Goal: Information Seeking & Learning: Learn about a topic

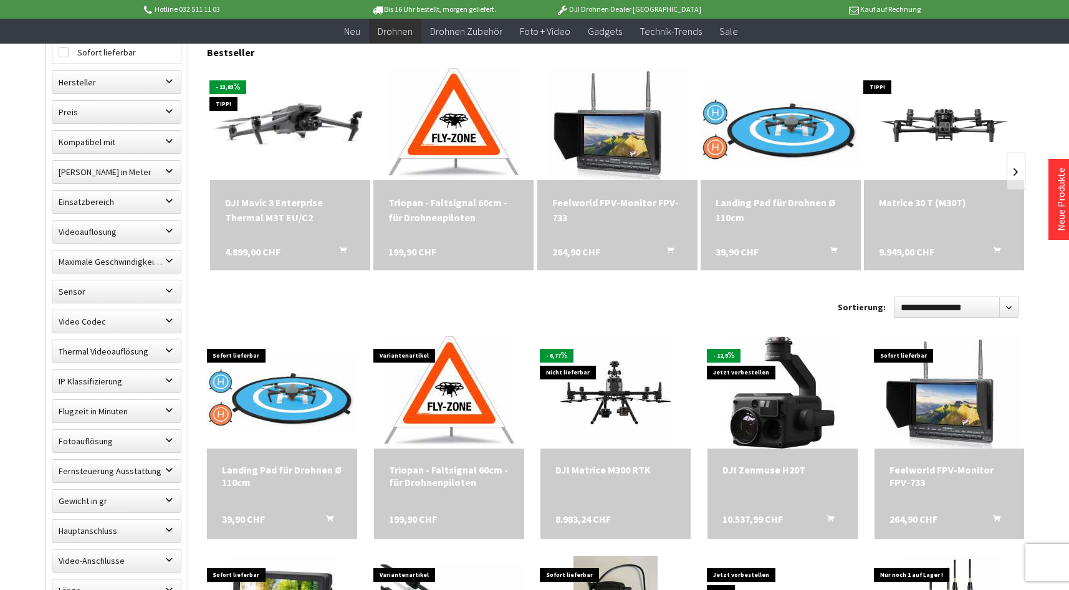
scroll to position [436, 0]
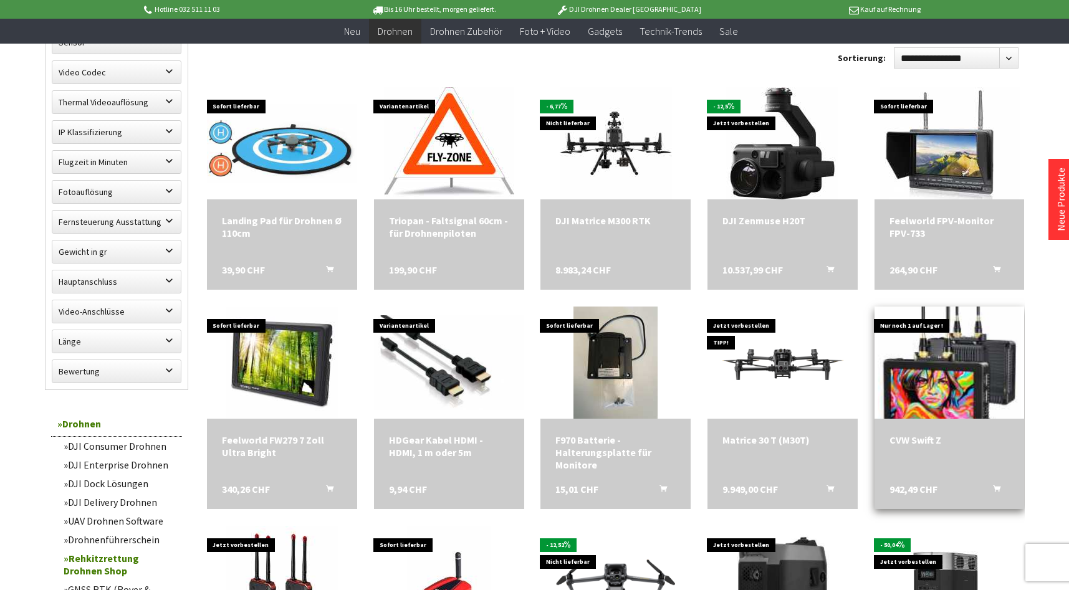
scroll to position [408, 0]
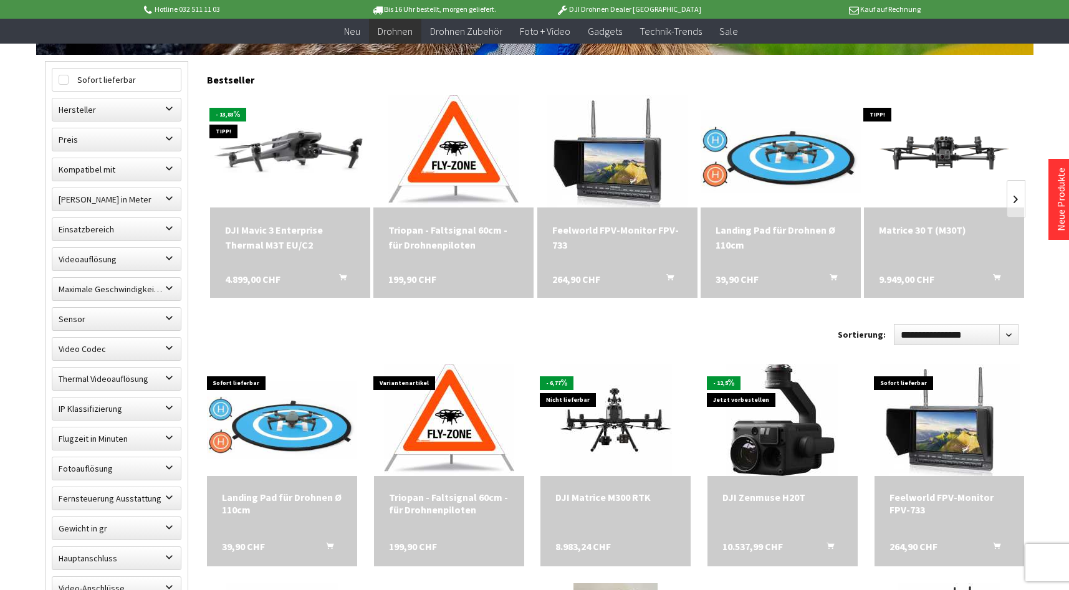
scroll to position [374, 0]
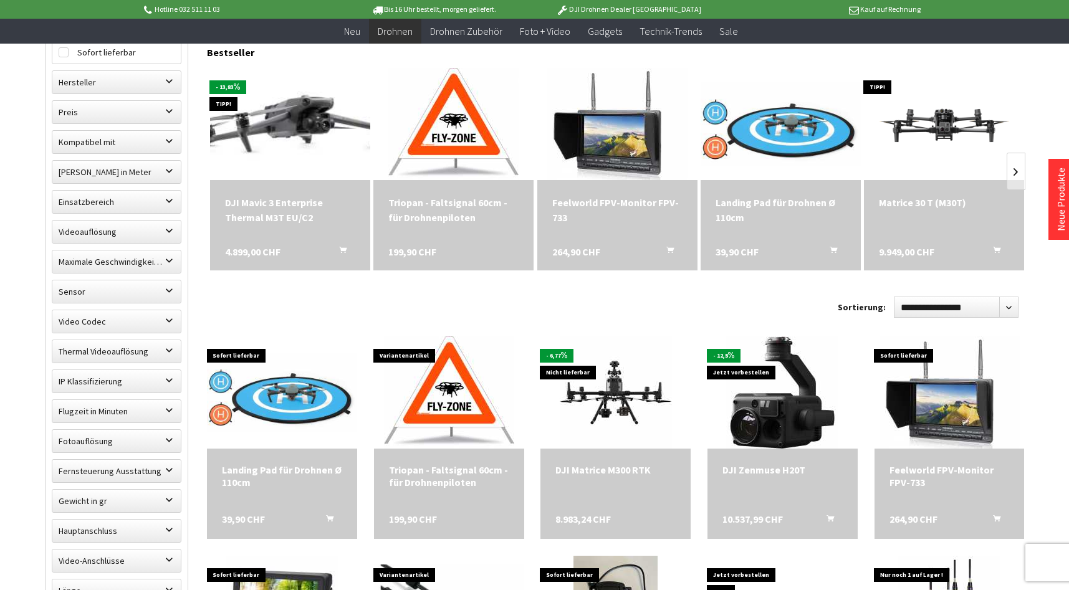
click at [280, 128] on img at bounding box center [290, 125] width 224 height 142
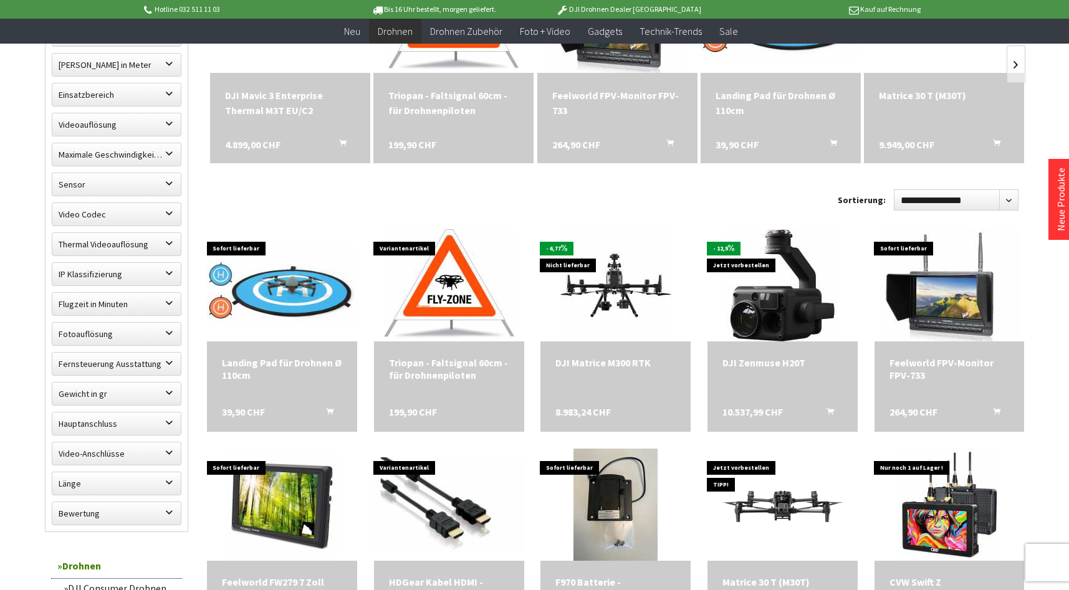
scroll to position [499, 0]
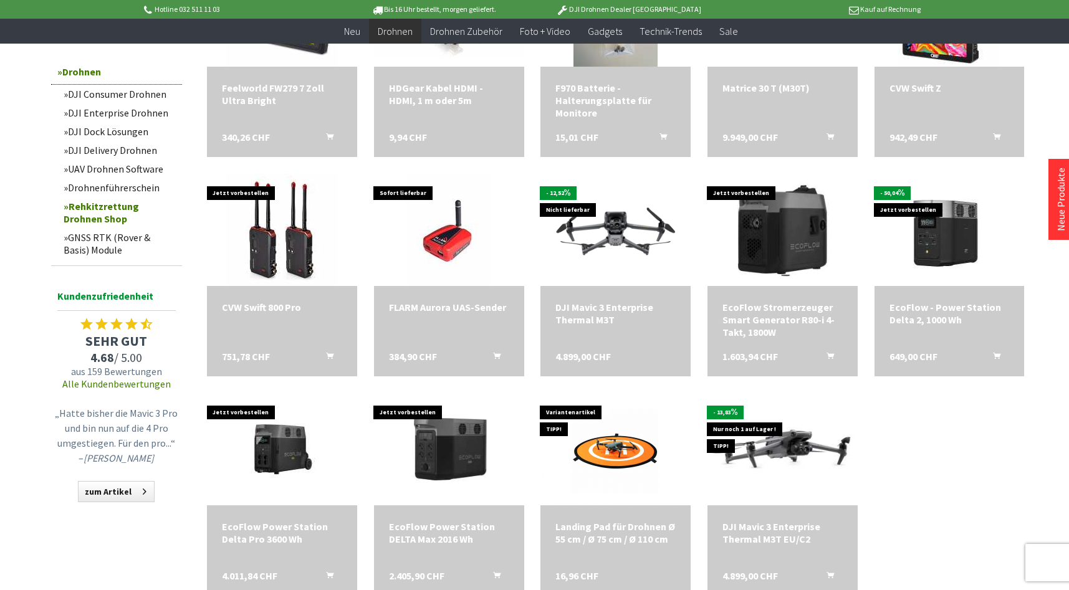
scroll to position [998, 0]
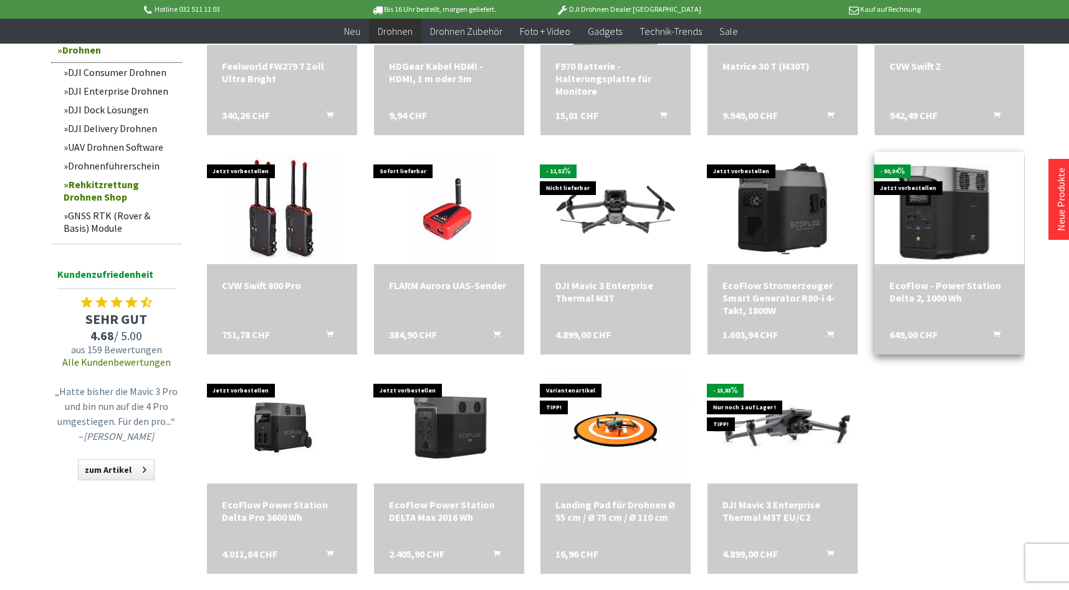
click at [921, 211] on img at bounding box center [949, 208] width 157 height 157
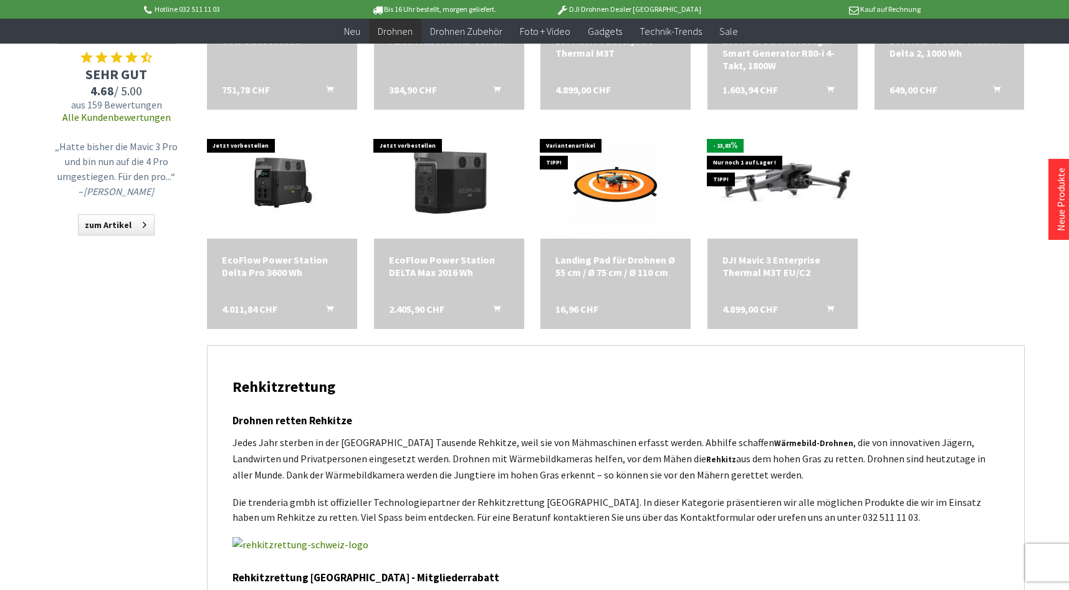
scroll to position [1247, 0]
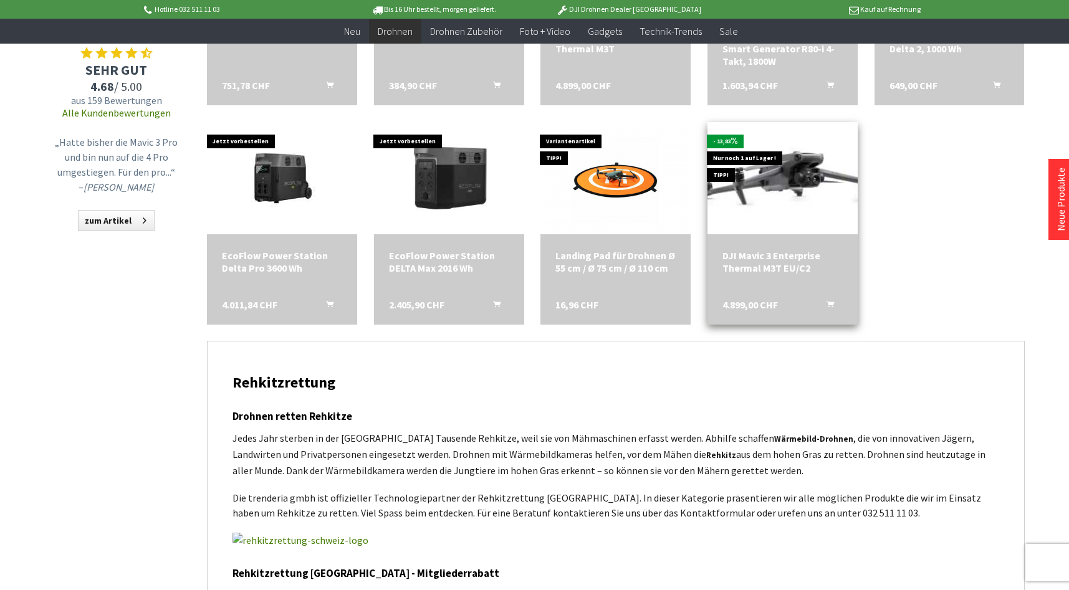
click at [742, 155] on img at bounding box center [783, 178] width 210 height 132
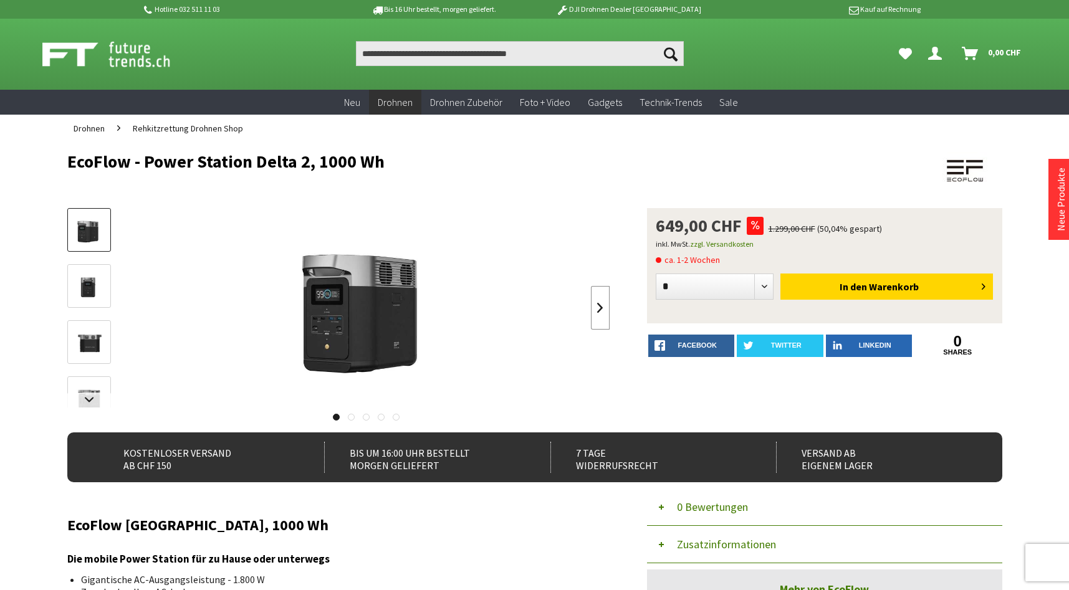
click at [595, 305] on link at bounding box center [600, 308] width 19 height 44
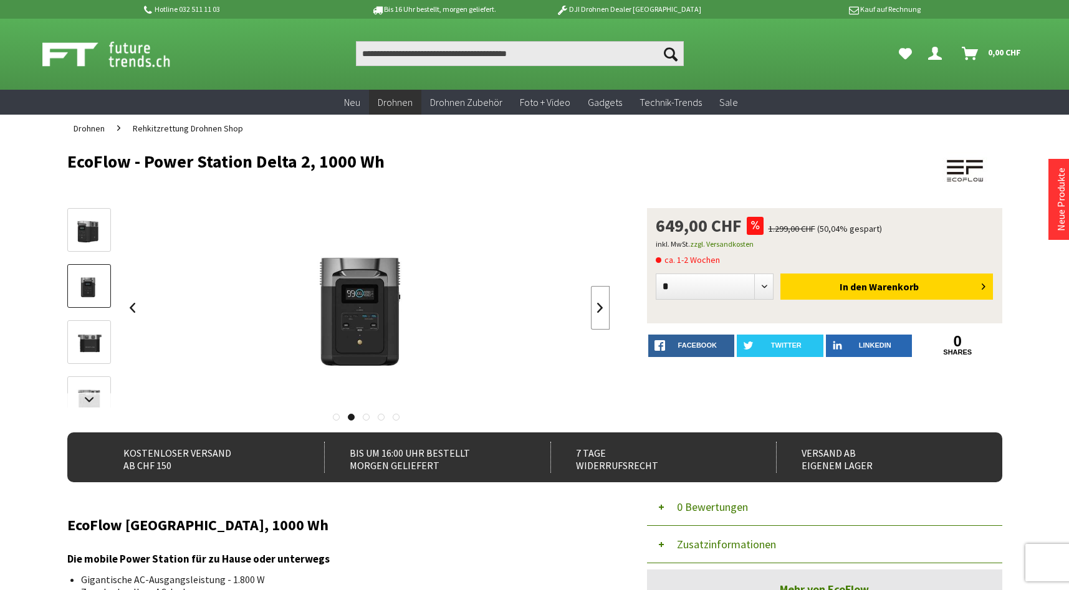
click at [595, 305] on link at bounding box center [600, 308] width 19 height 44
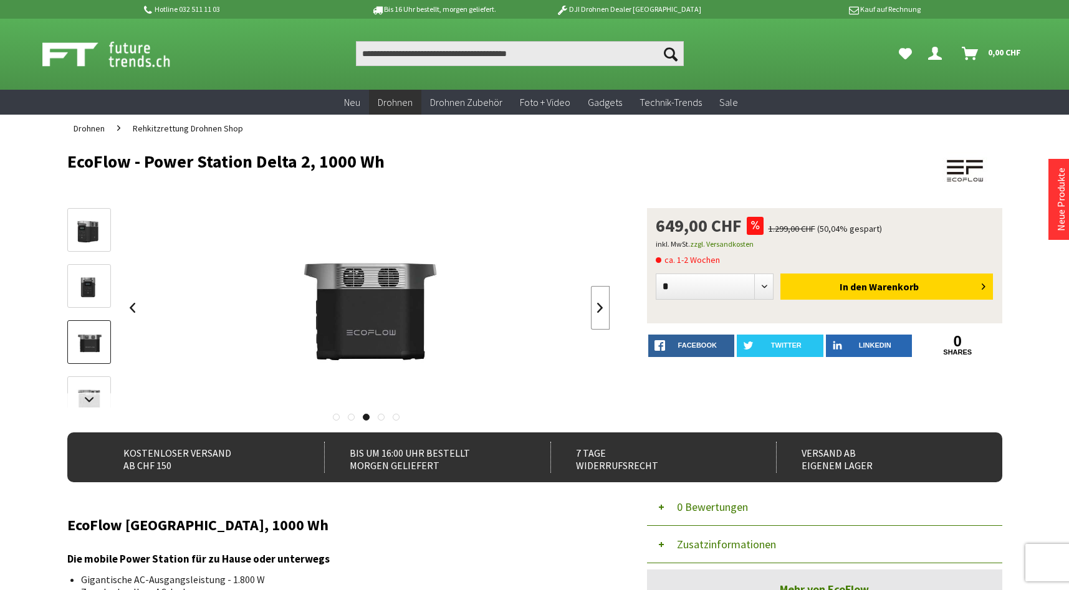
click at [595, 305] on link at bounding box center [600, 308] width 19 height 44
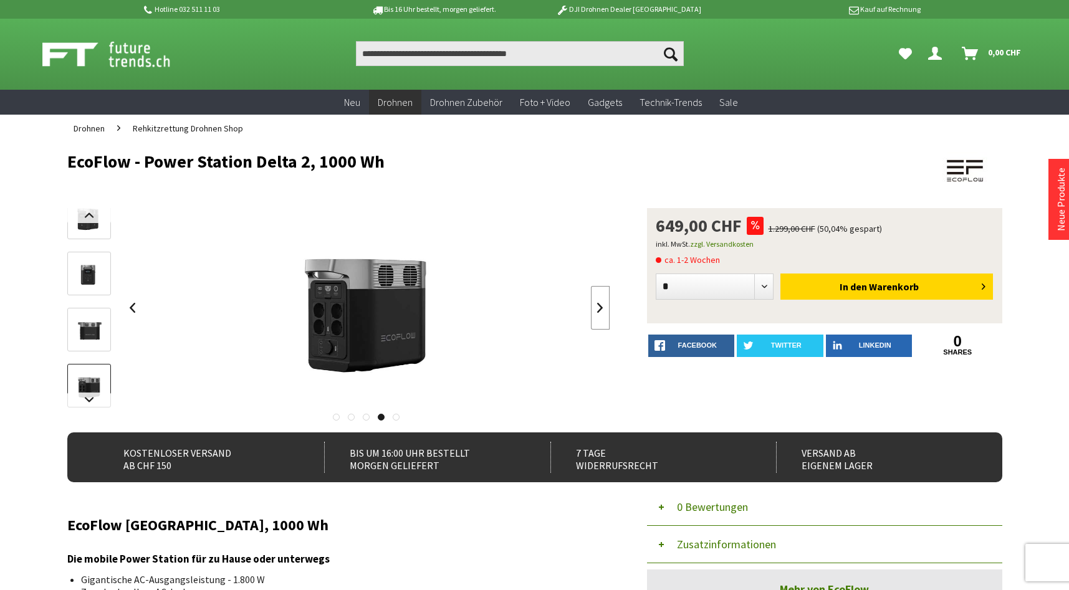
click at [595, 305] on link at bounding box center [600, 308] width 19 height 44
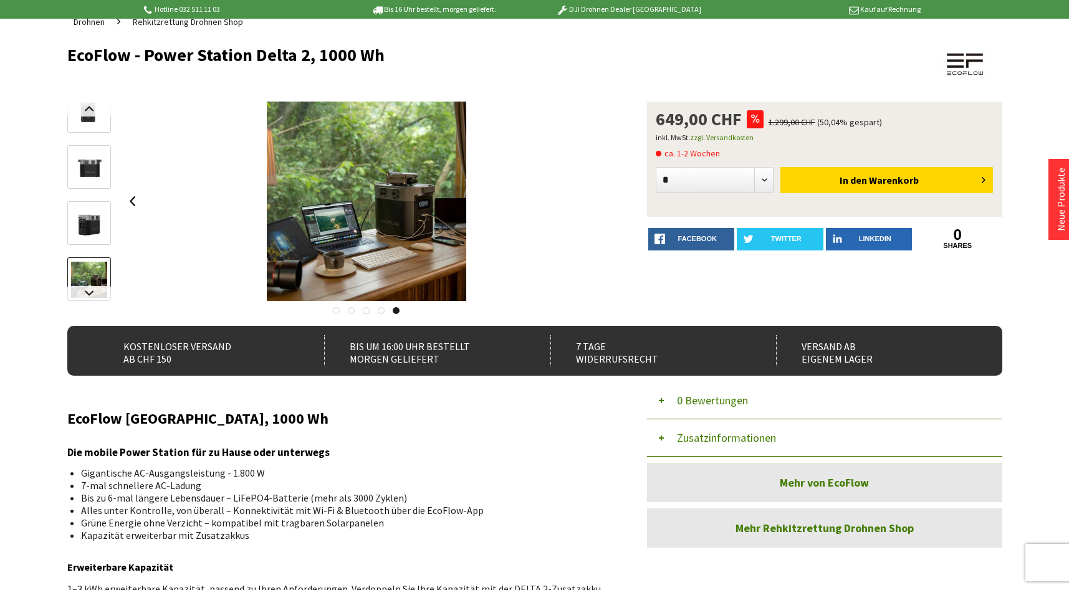
scroll to position [62, 0]
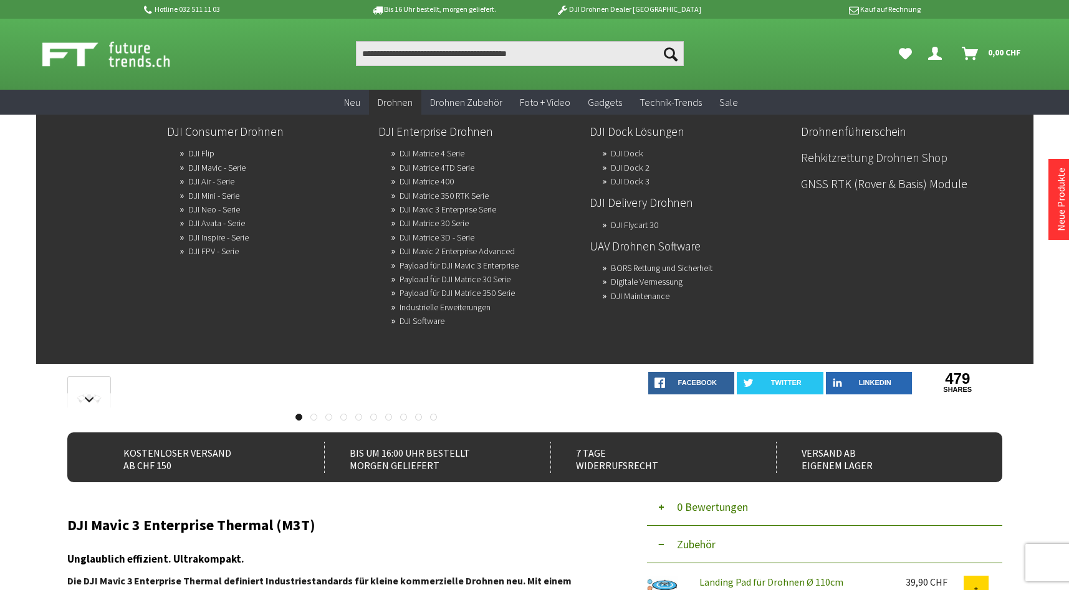
click at [852, 156] on link "Rehkitzrettung Drohnen Shop" at bounding box center [901, 157] width 201 height 21
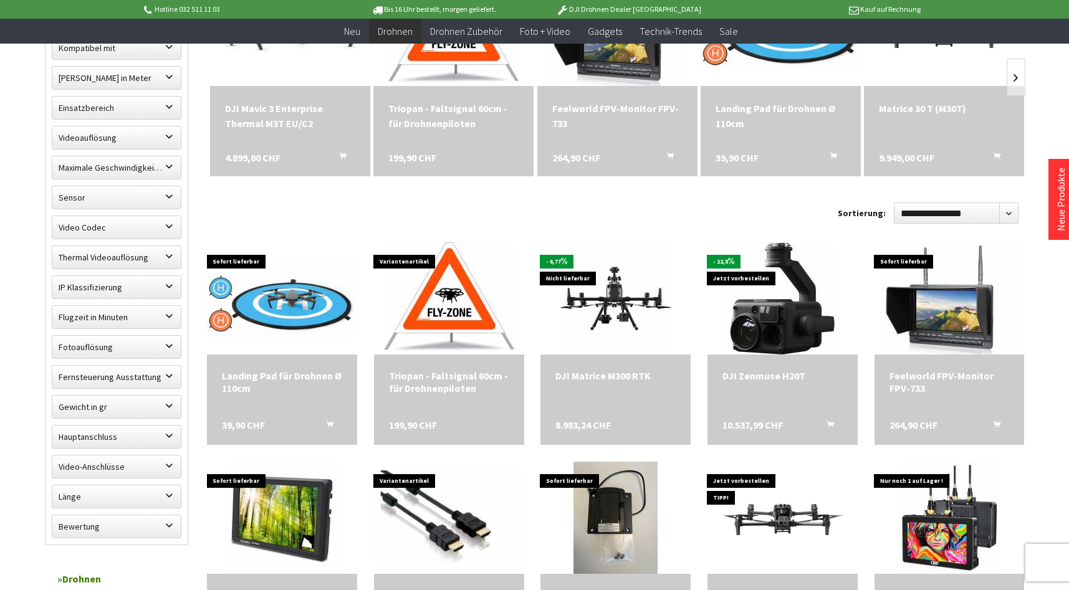
scroll to position [499, 0]
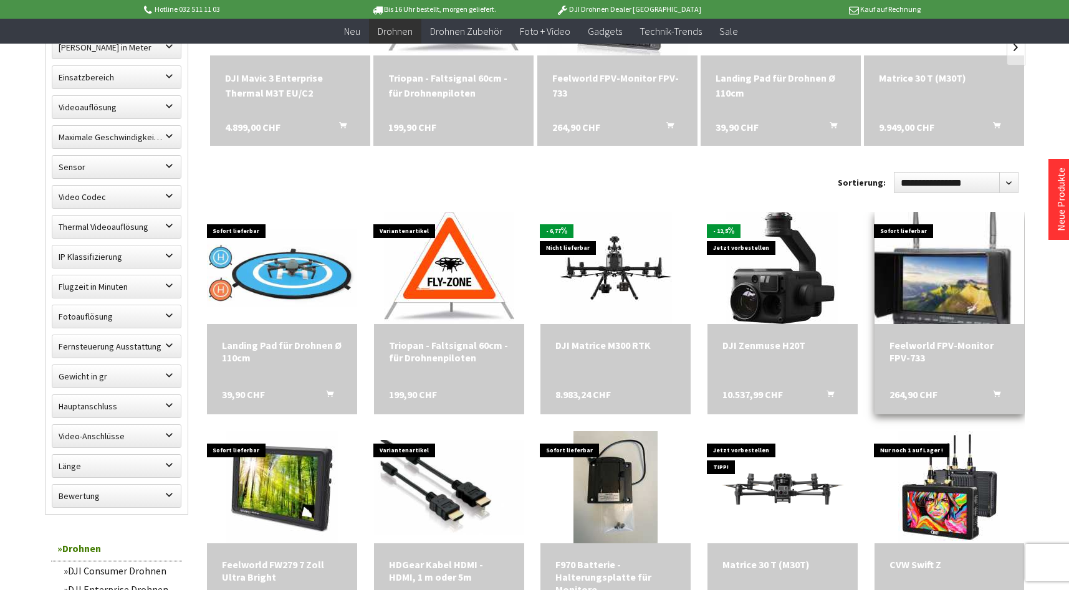
click at [965, 287] on img at bounding box center [950, 268] width 196 height 157
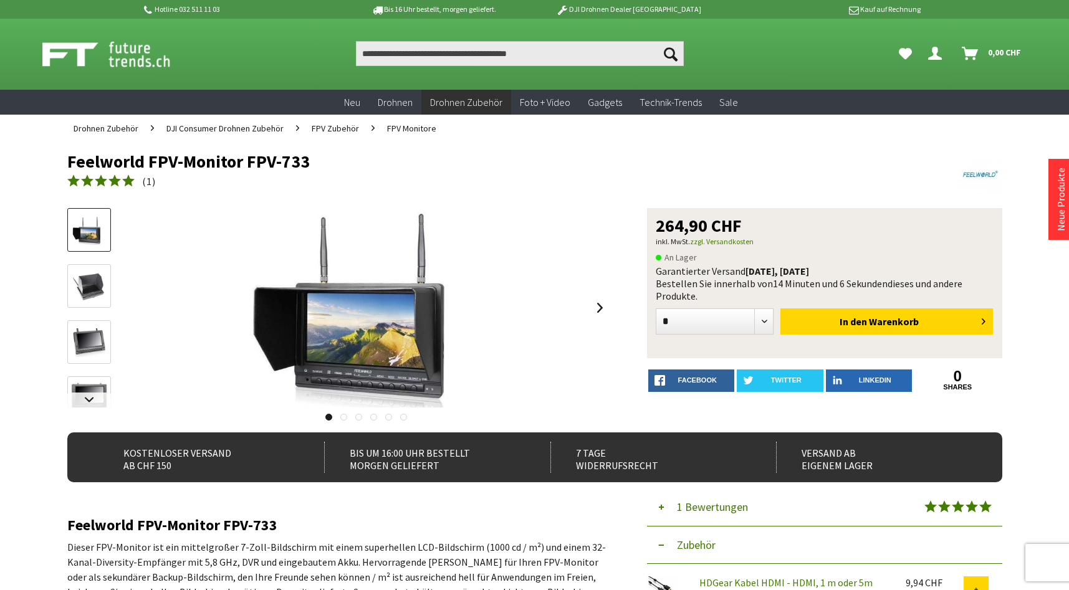
click at [81, 284] on img at bounding box center [89, 286] width 36 height 29
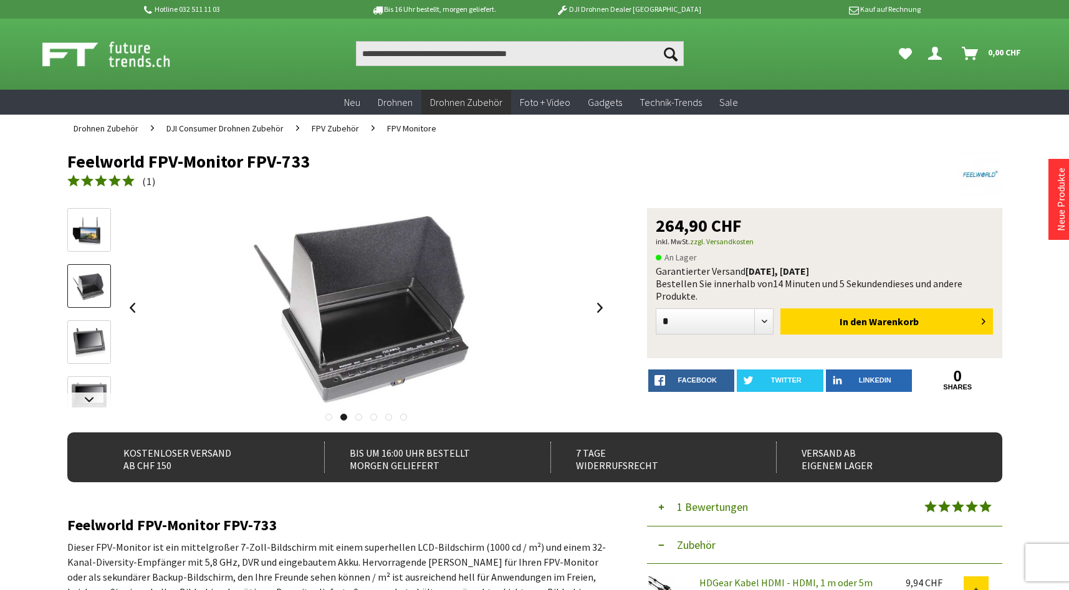
click at [89, 324] on link at bounding box center [89, 342] width 44 height 44
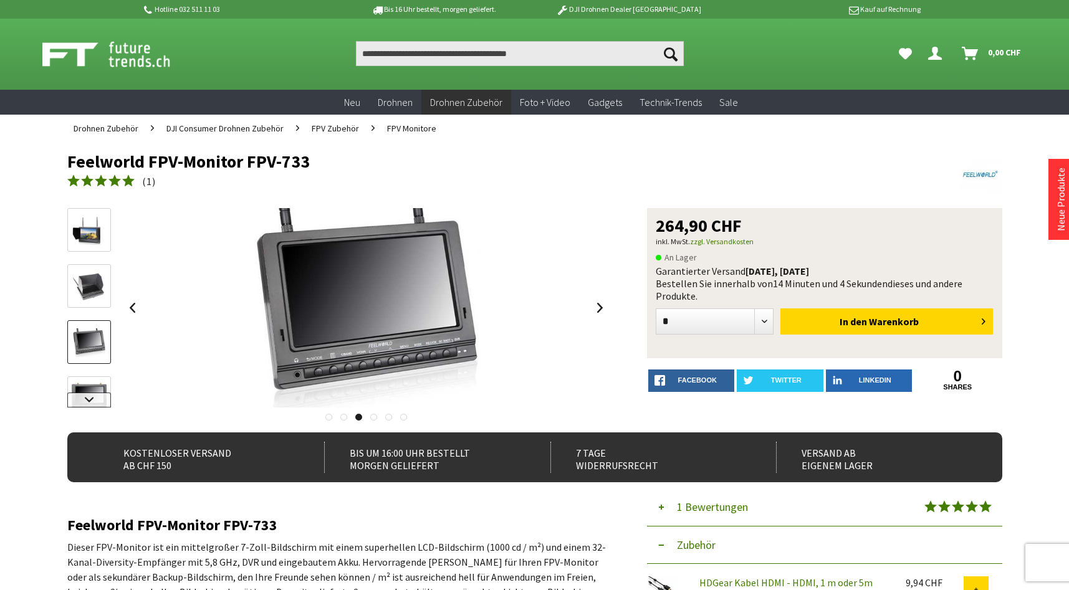
click at [87, 399] on link at bounding box center [89, 400] width 44 height 15
click at [115, 56] on img at bounding box center [119, 54] width 155 height 31
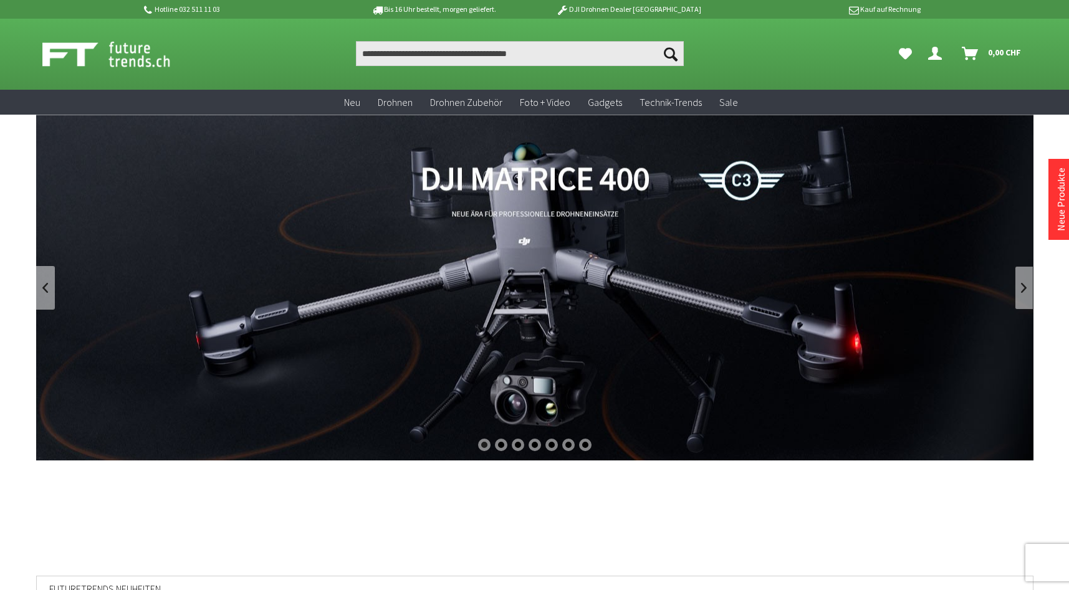
click at [1022, 289] on link at bounding box center [1024, 288] width 19 height 44
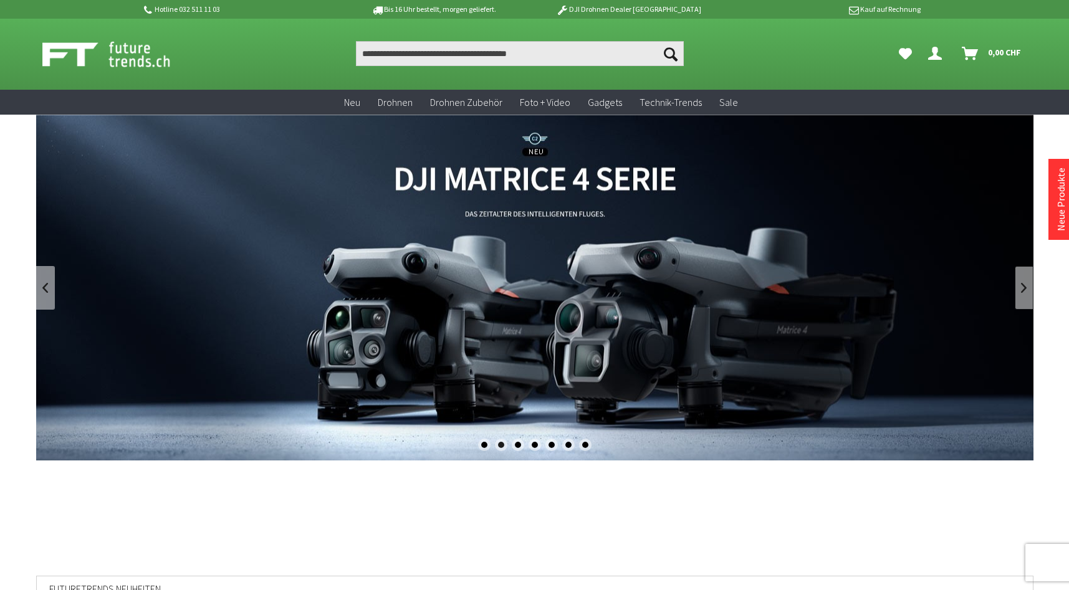
click at [1022, 289] on link at bounding box center [1024, 288] width 19 height 44
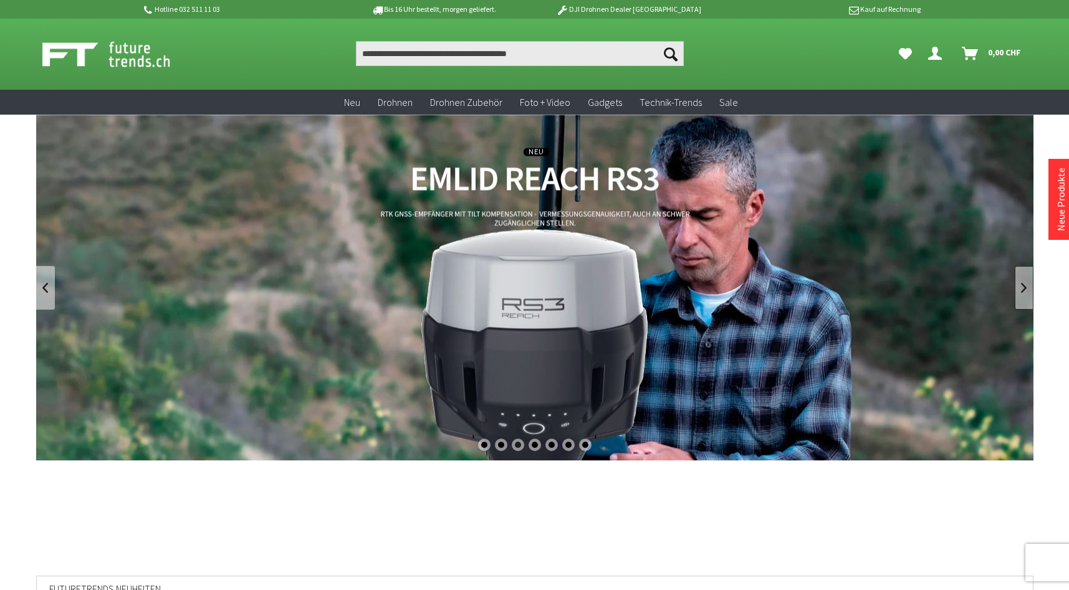
click at [1022, 289] on link at bounding box center [1024, 288] width 19 height 44
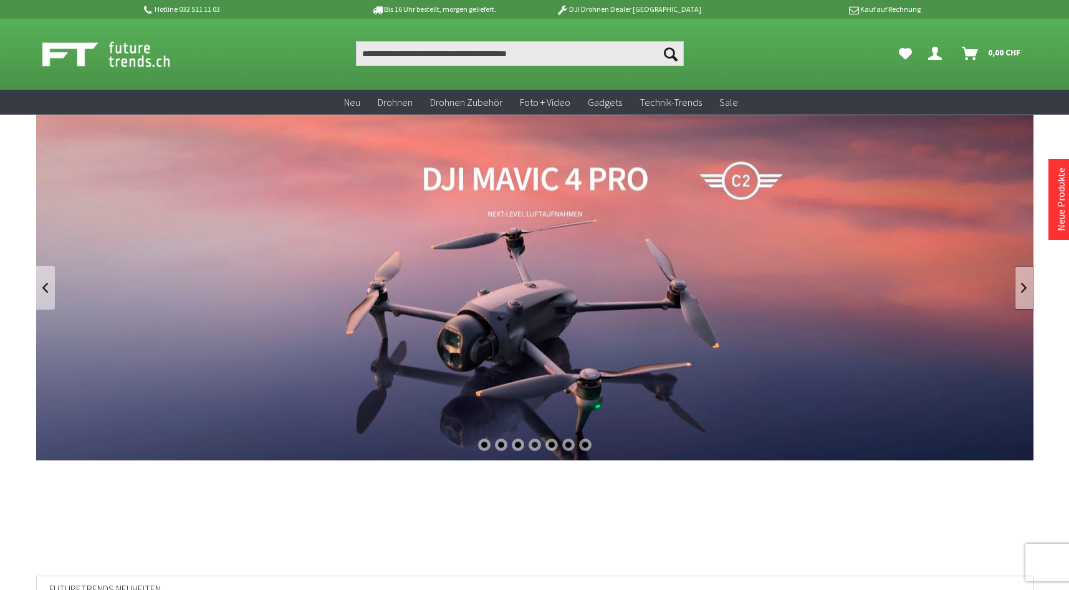
click at [1022, 286] on link at bounding box center [1024, 288] width 19 height 44
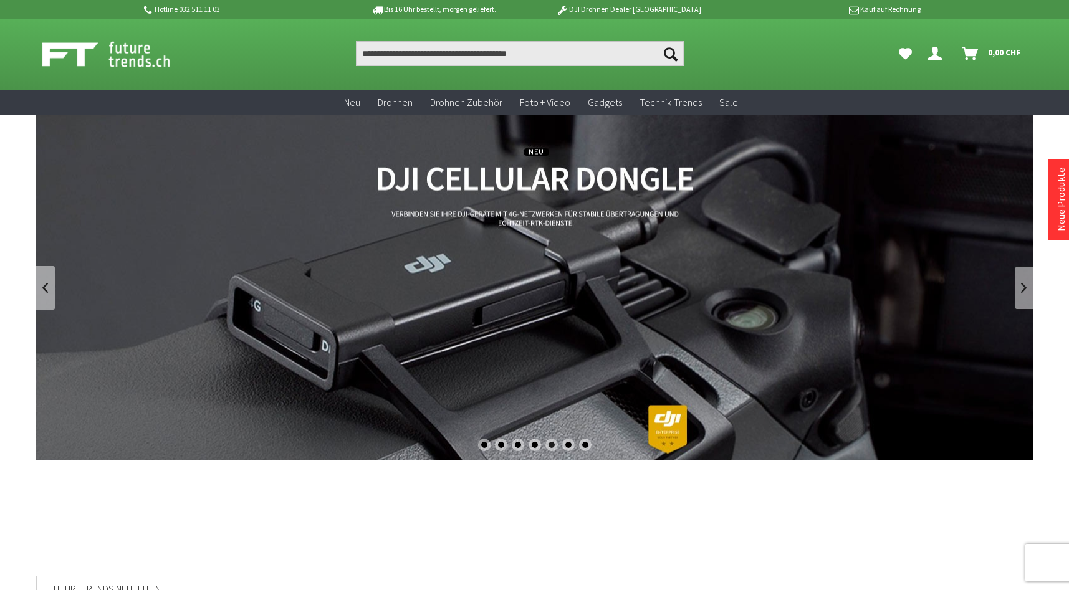
click at [1022, 286] on link at bounding box center [1024, 288] width 19 height 44
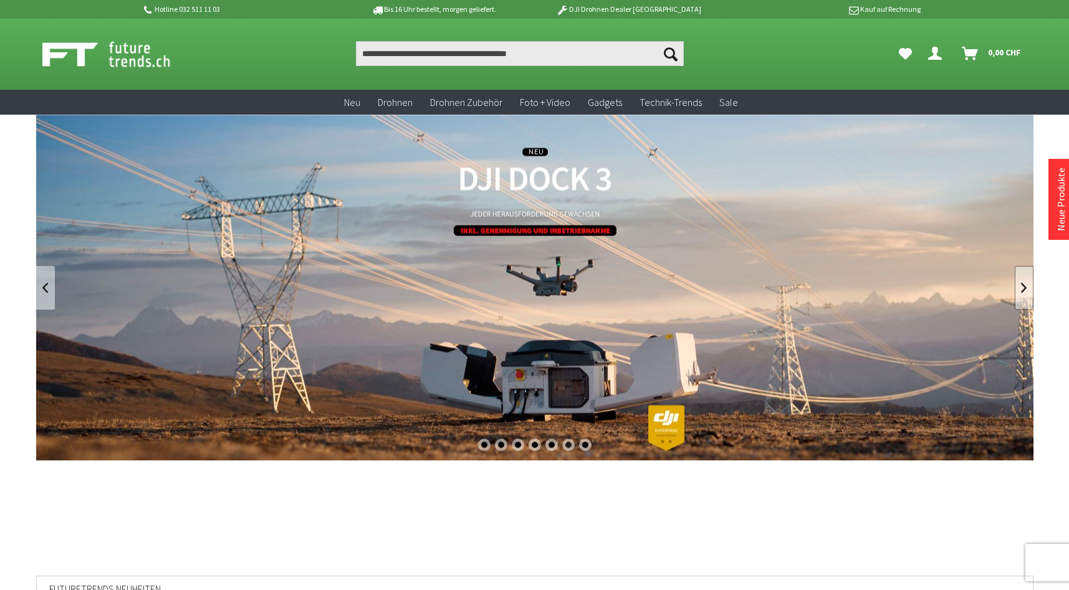
click at [1022, 286] on link at bounding box center [1024, 288] width 19 height 44
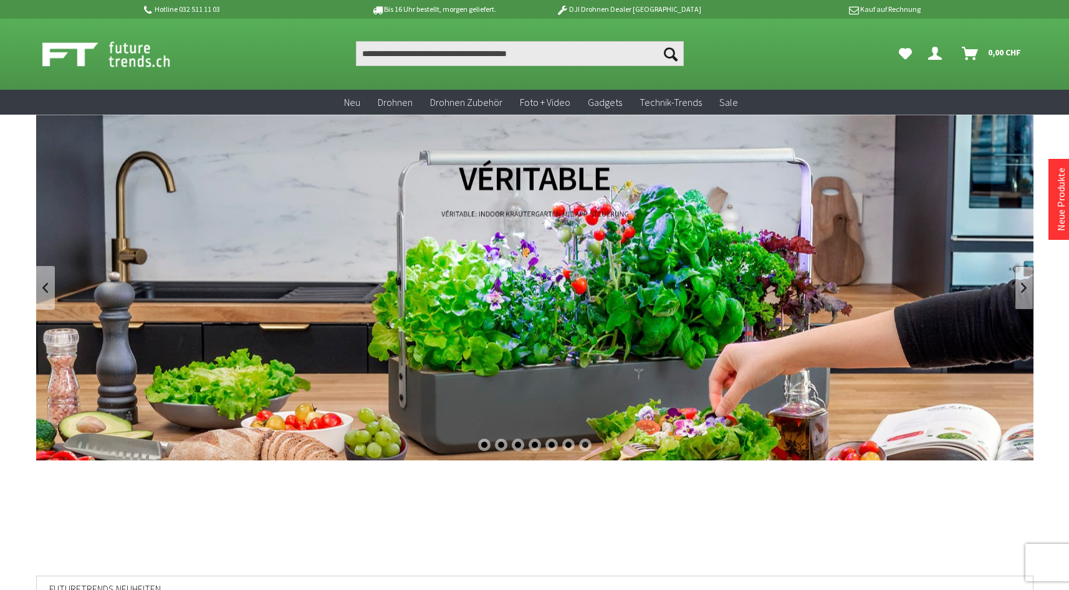
click at [1022, 286] on link at bounding box center [1024, 288] width 19 height 44
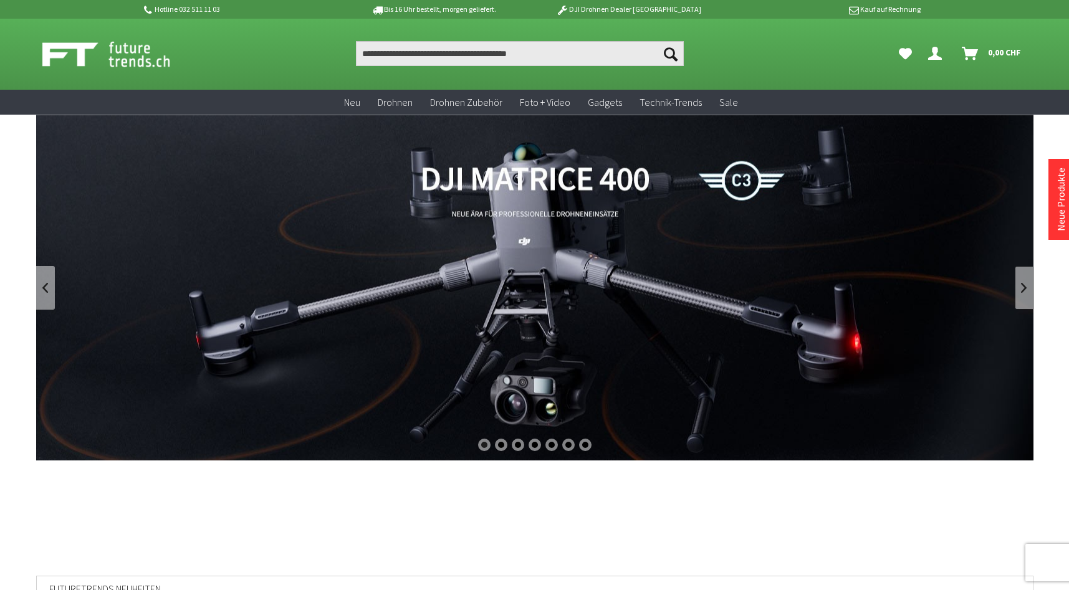
click at [1022, 286] on link at bounding box center [1024, 288] width 19 height 44
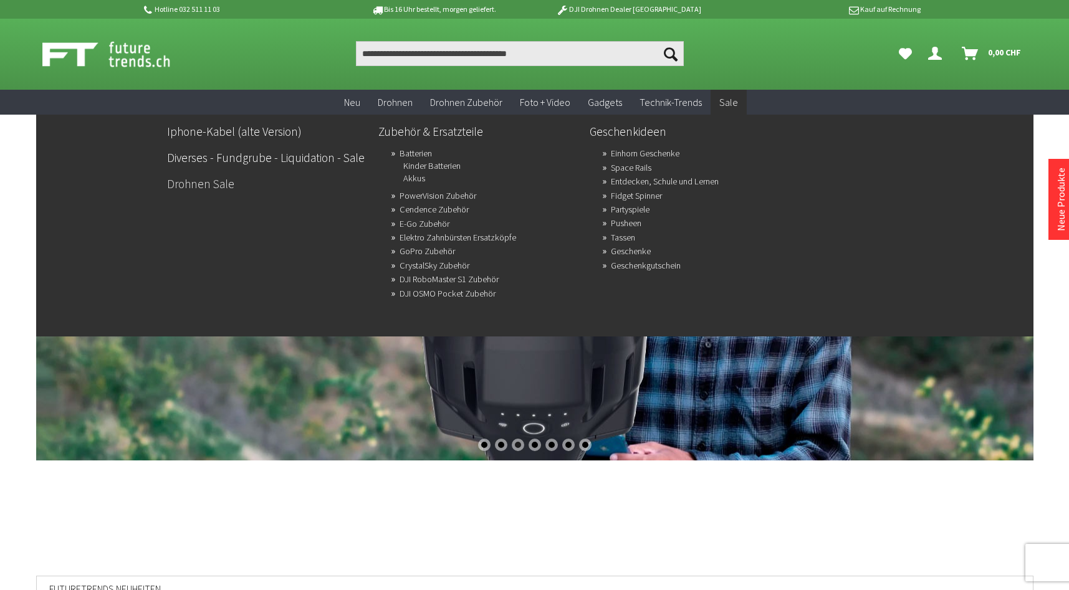
click at [190, 186] on link "Drohnen Sale" at bounding box center [267, 183] width 201 height 21
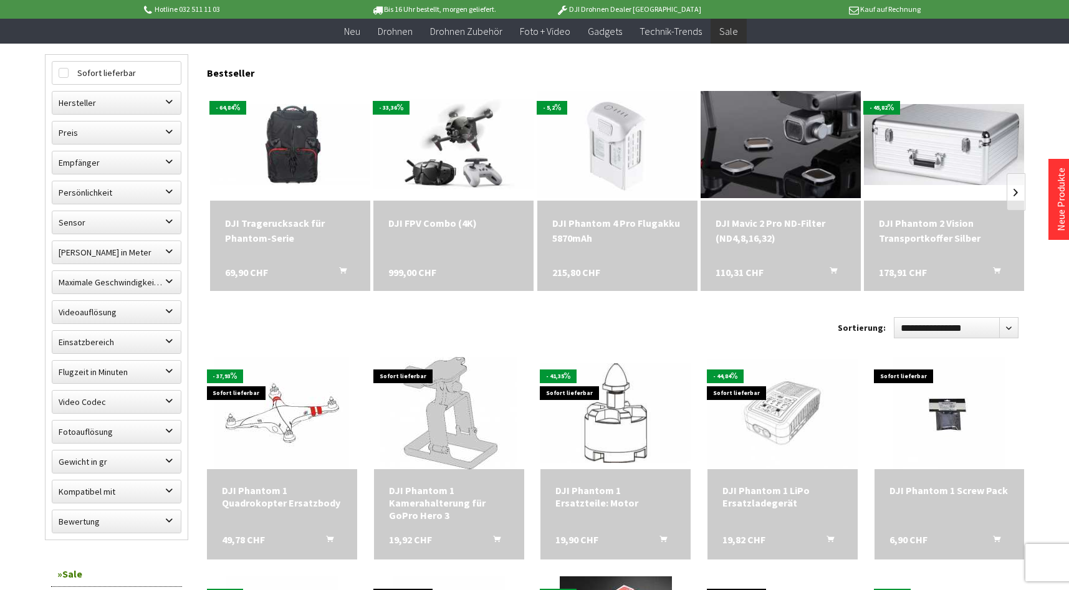
scroll to position [125, 0]
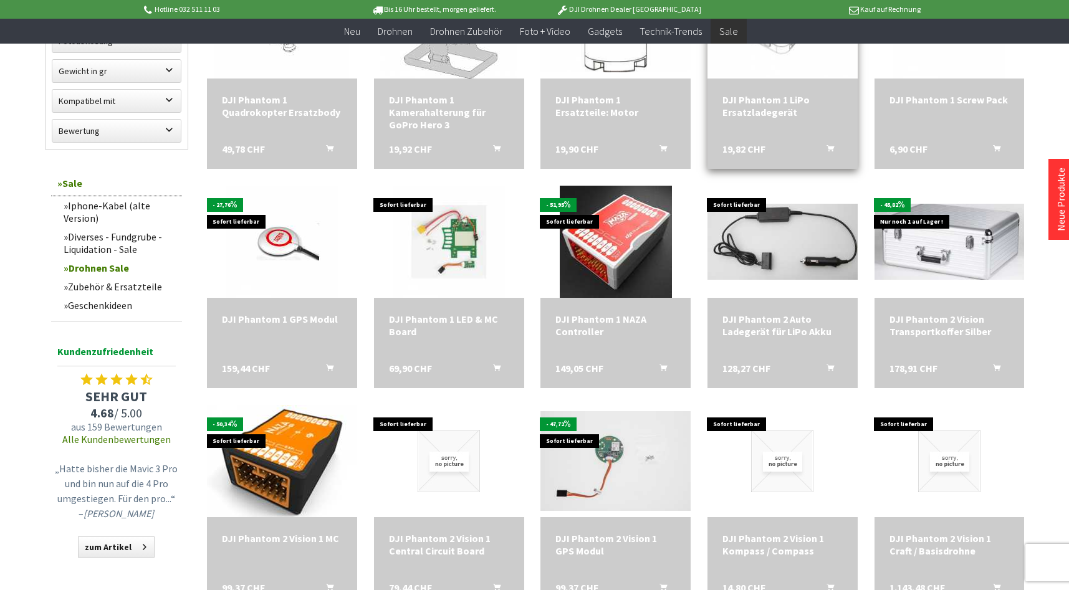
scroll to position [686, 0]
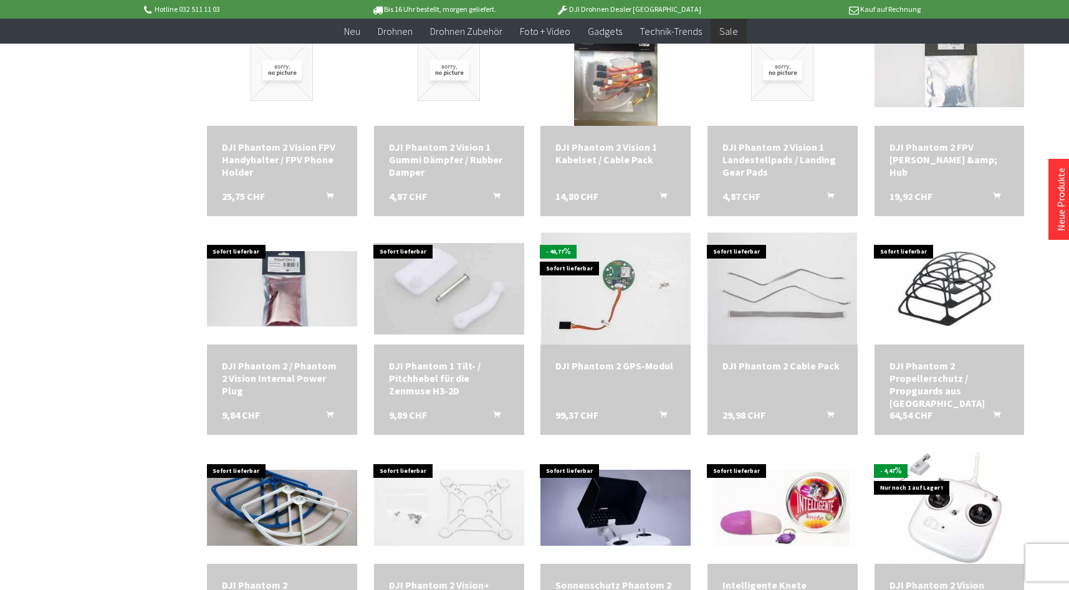
scroll to position [1185, 0]
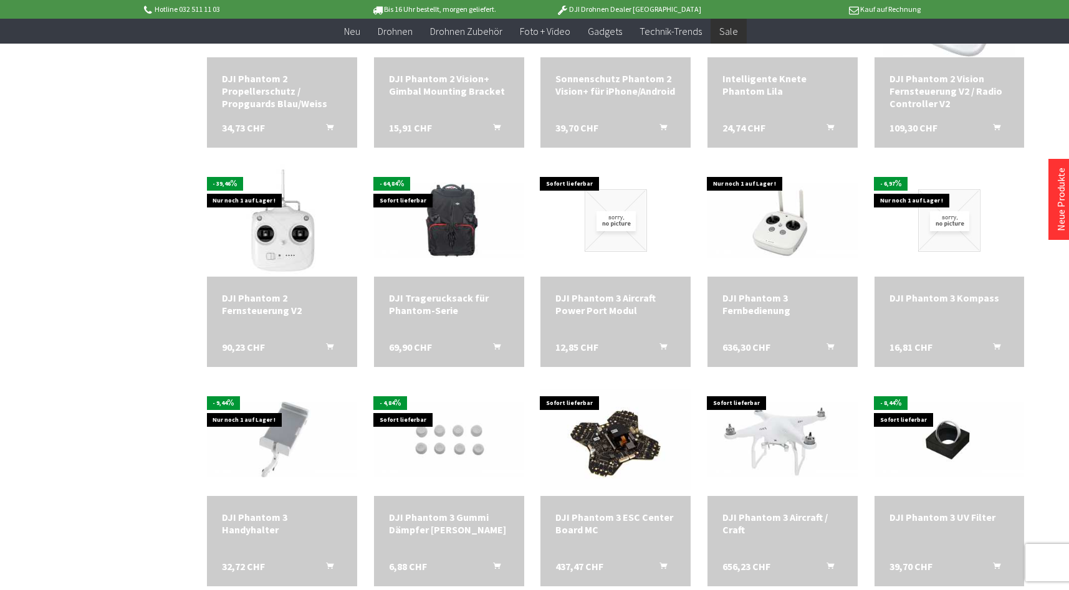
scroll to position [1683, 0]
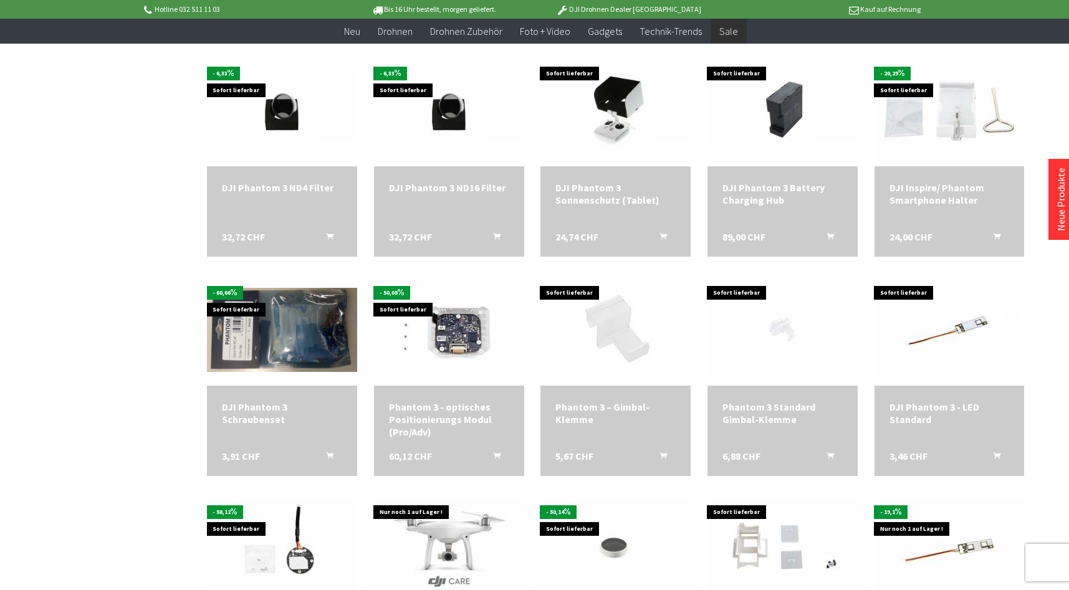
scroll to position [2556, 0]
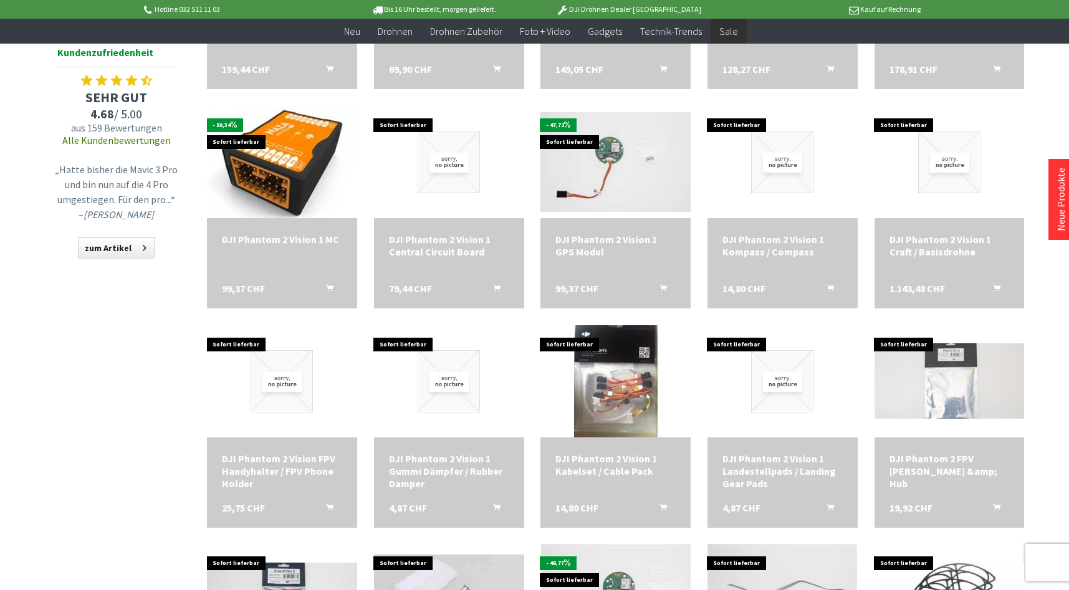
scroll to position [562, 0]
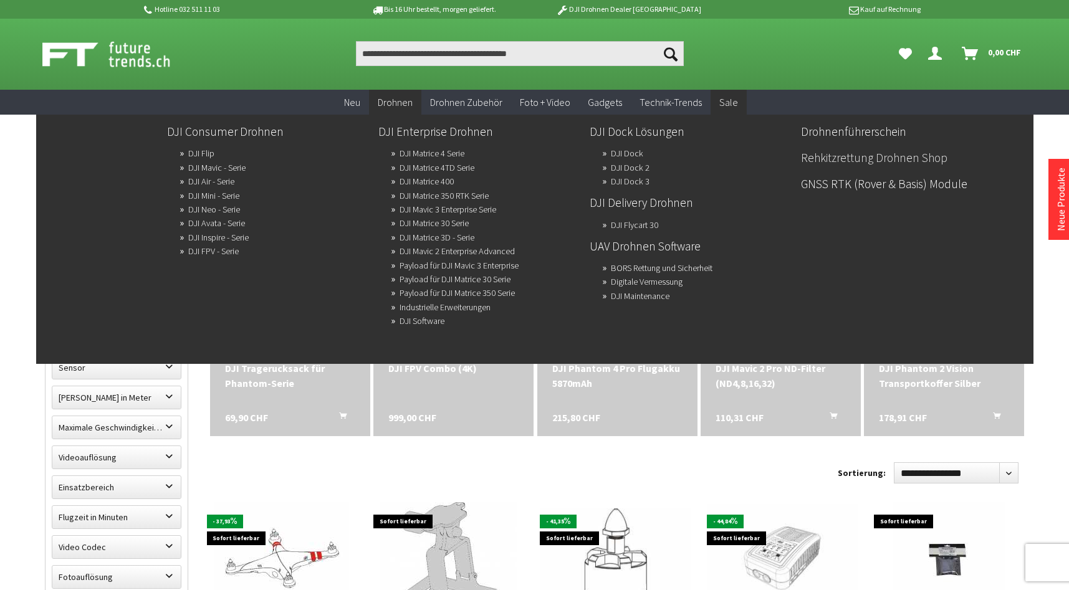
click at [851, 158] on link "Rehkitzrettung Drohnen Shop" at bounding box center [901, 157] width 201 height 21
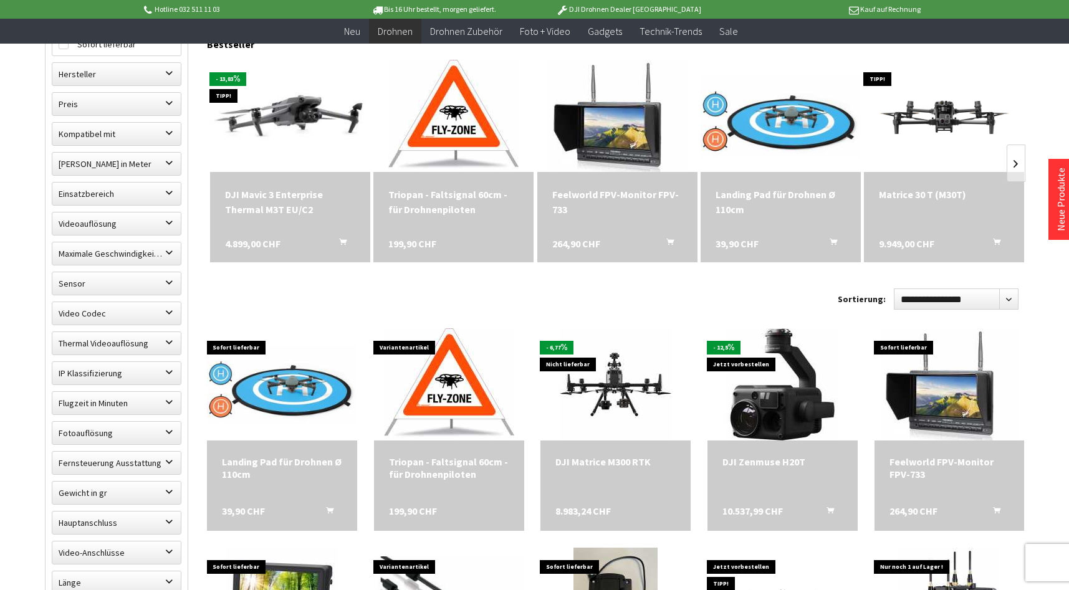
scroll to position [499, 0]
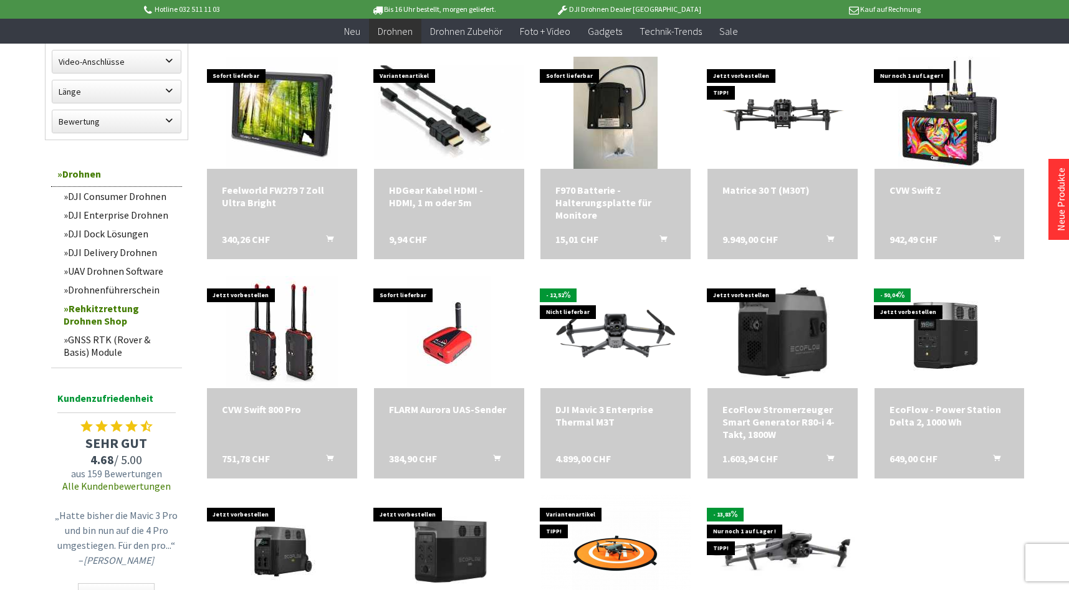
scroll to position [873, 0]
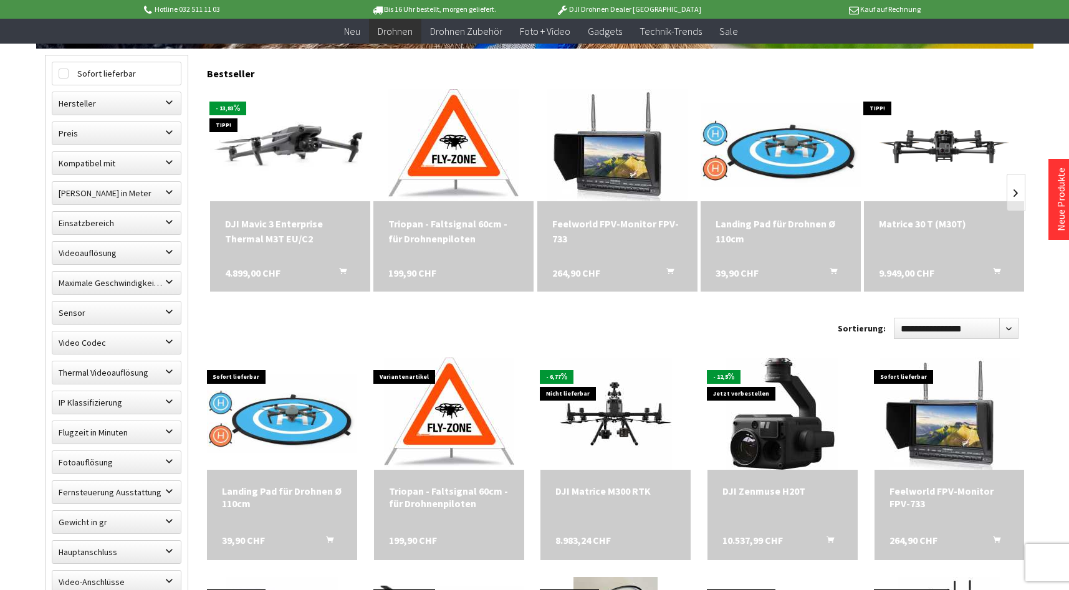
scroll to position [436, 0]
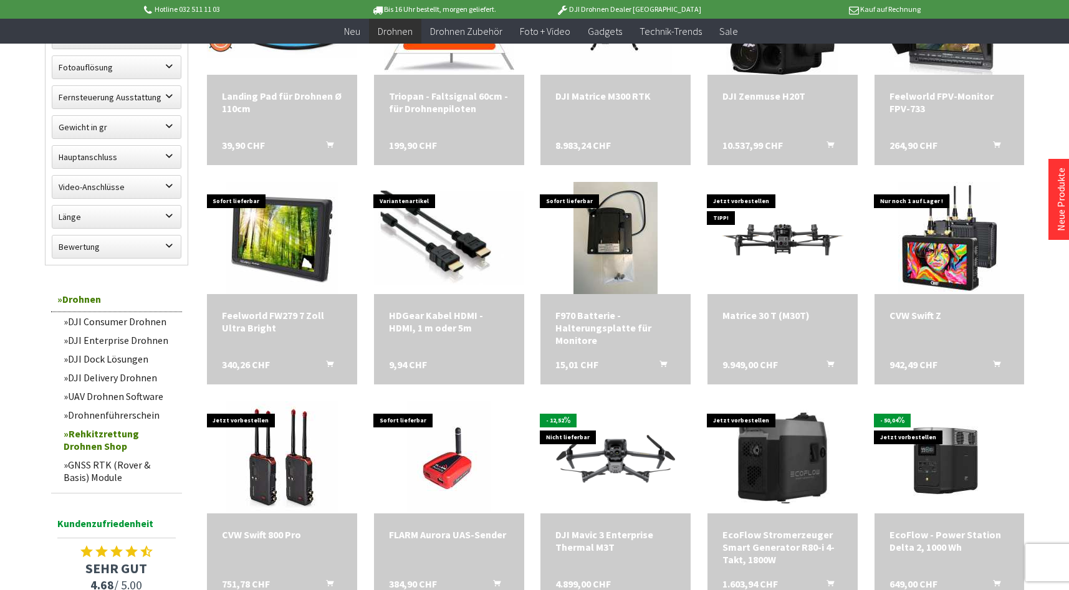
scroll to position [435, 0]
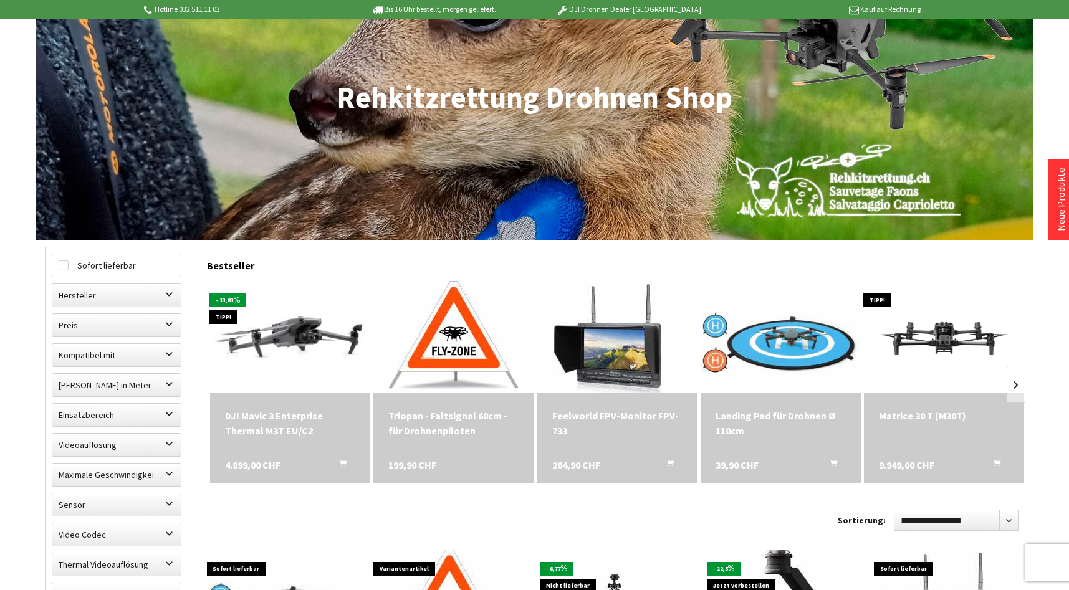
scroll to position [187, 0]
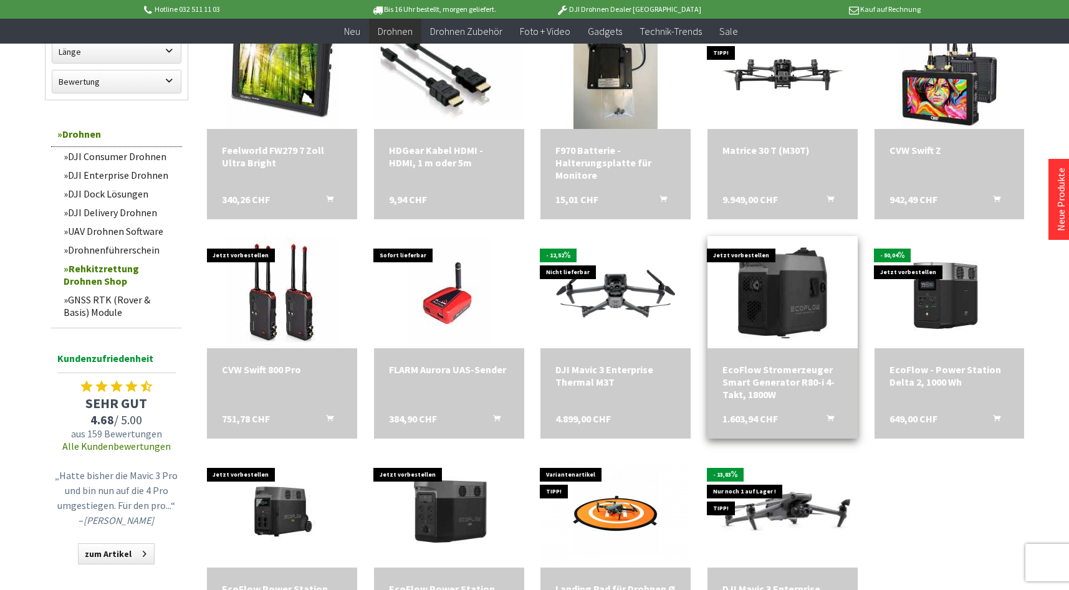
scroll to position [935, 0]
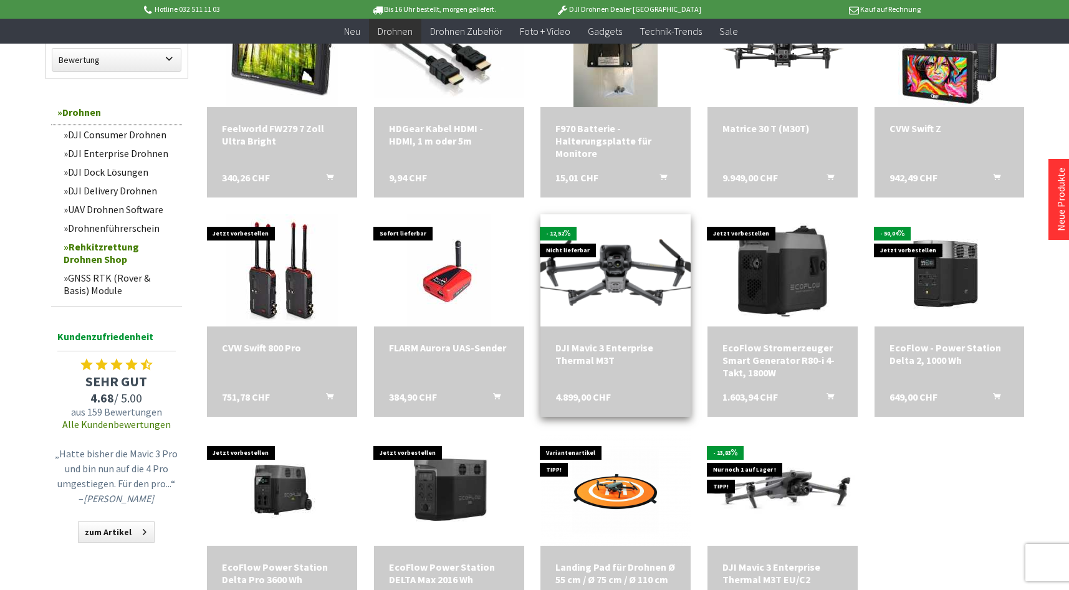
click at [582, 261] on img at bounding box center [616, 270] width 210 height 118
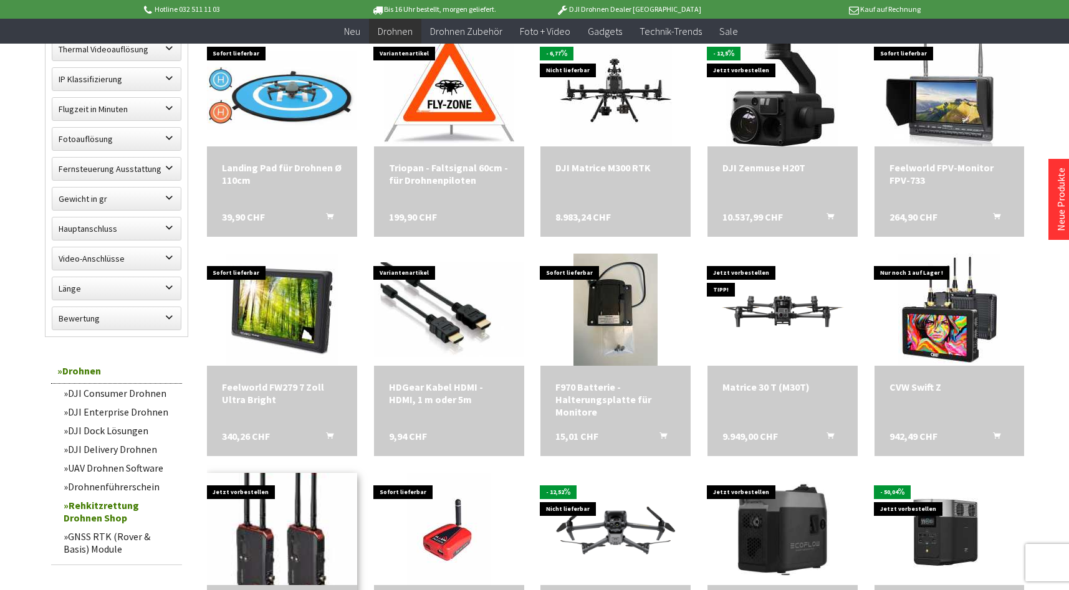
scroll to position [312, 0]
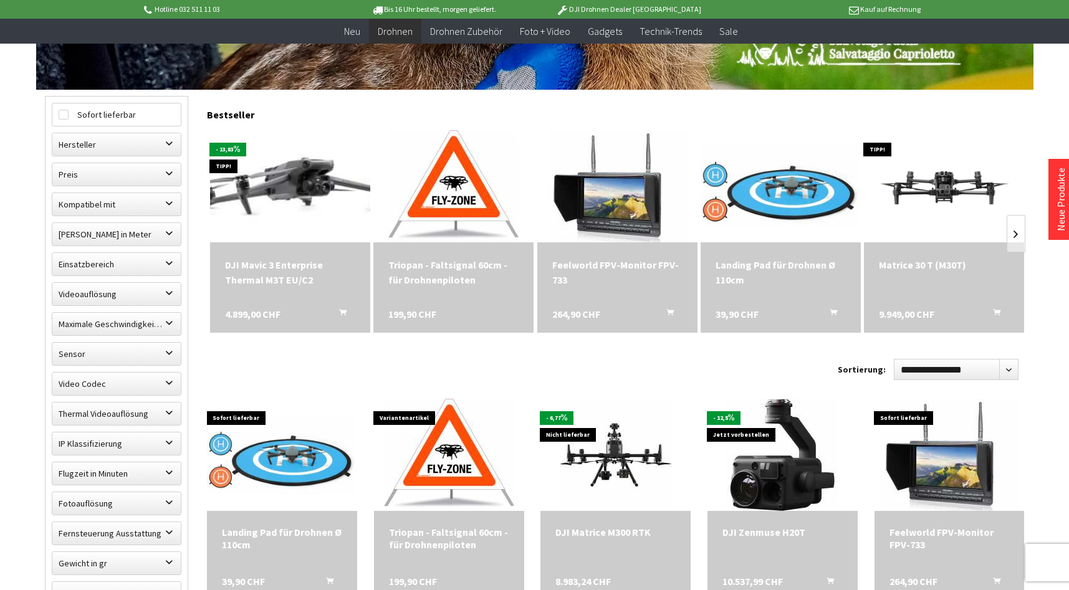
click at [292, 181] on img at bounding box center [290, 187] width 224 height 142
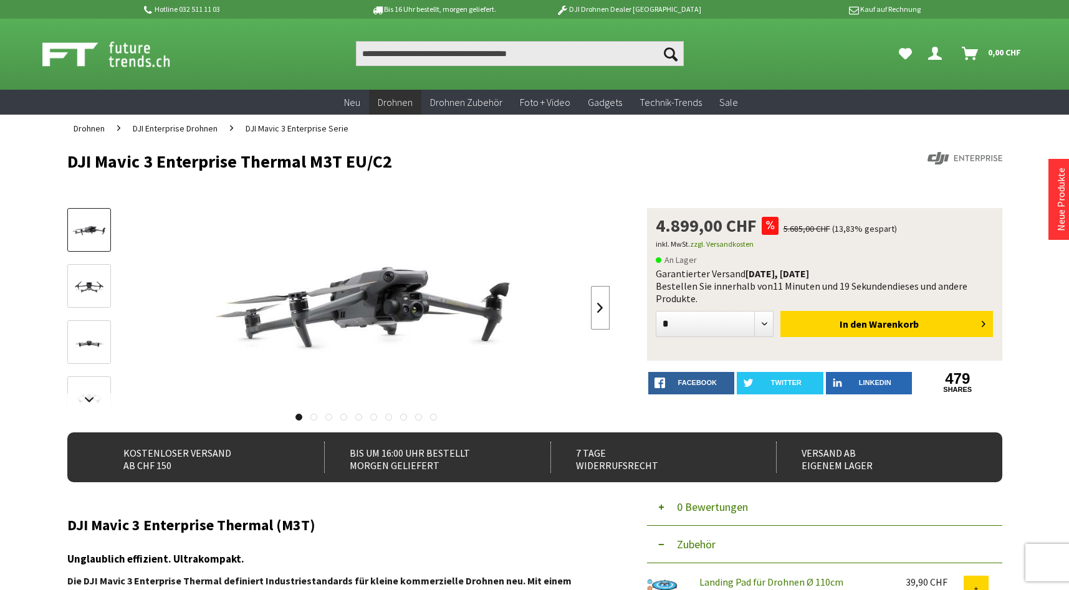
click at [597, 305] on link at bounding box center [600, 308] width 19 height 44
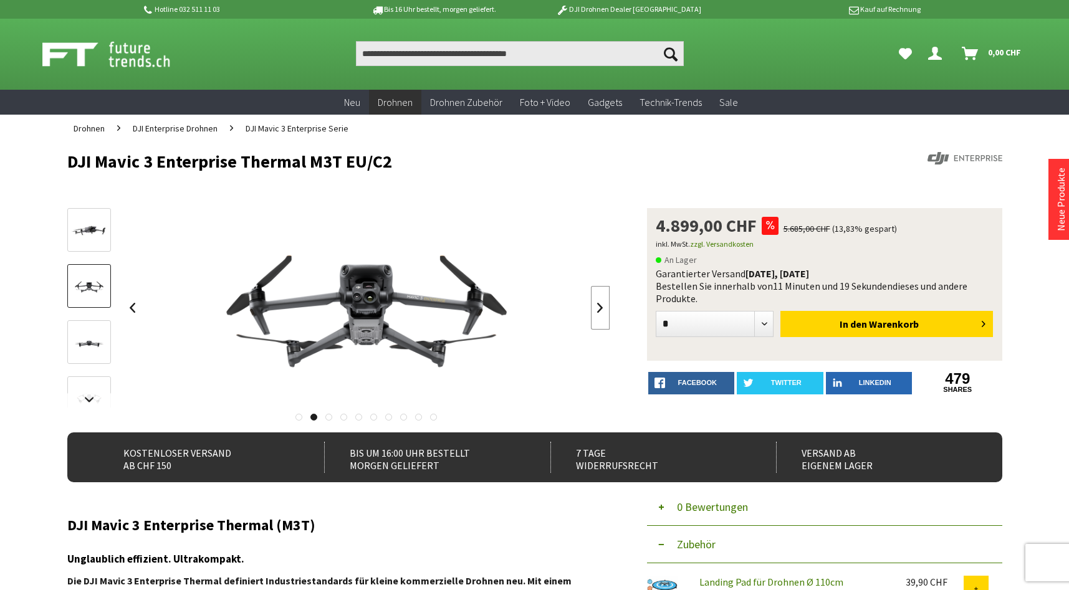
click at [597, 305] on link at bounding box center [600, 308] width 19 height 44
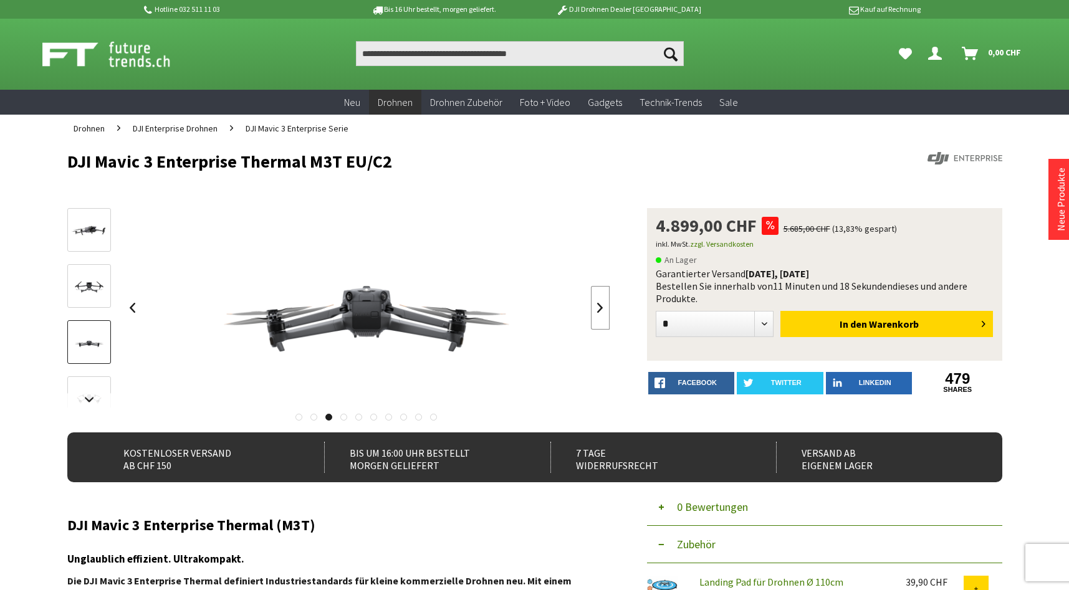
click at [597, 305] on link at bounding box center [600, 308] width 19 height 44
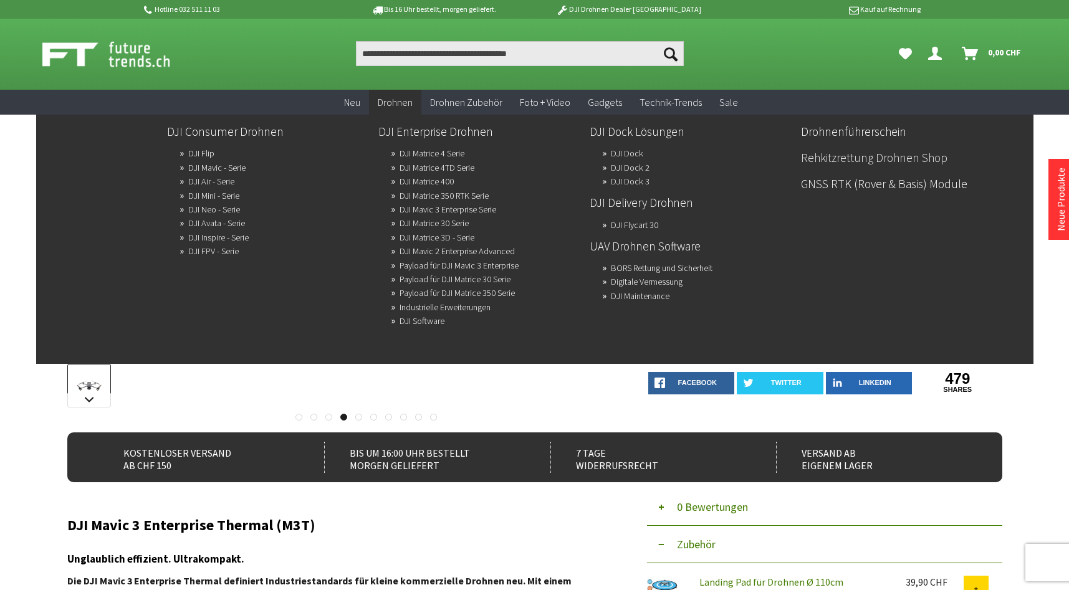
click at [853, 158] on link "Rehkitzrettung Drohnen Shop" at bounding box center [901, 157] width 201 height 21
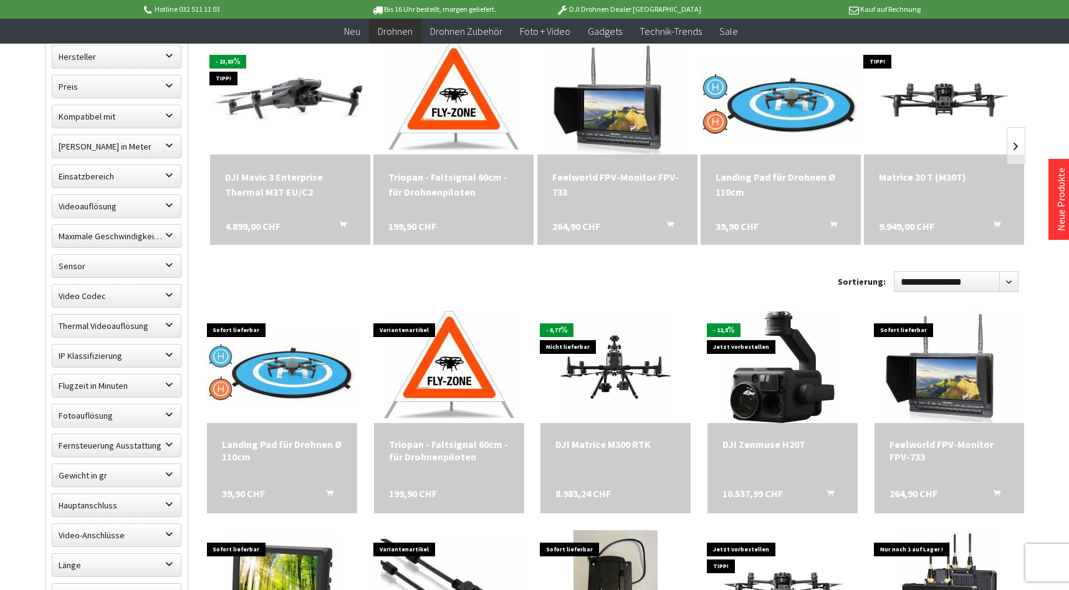
scroll to position [436, 0]
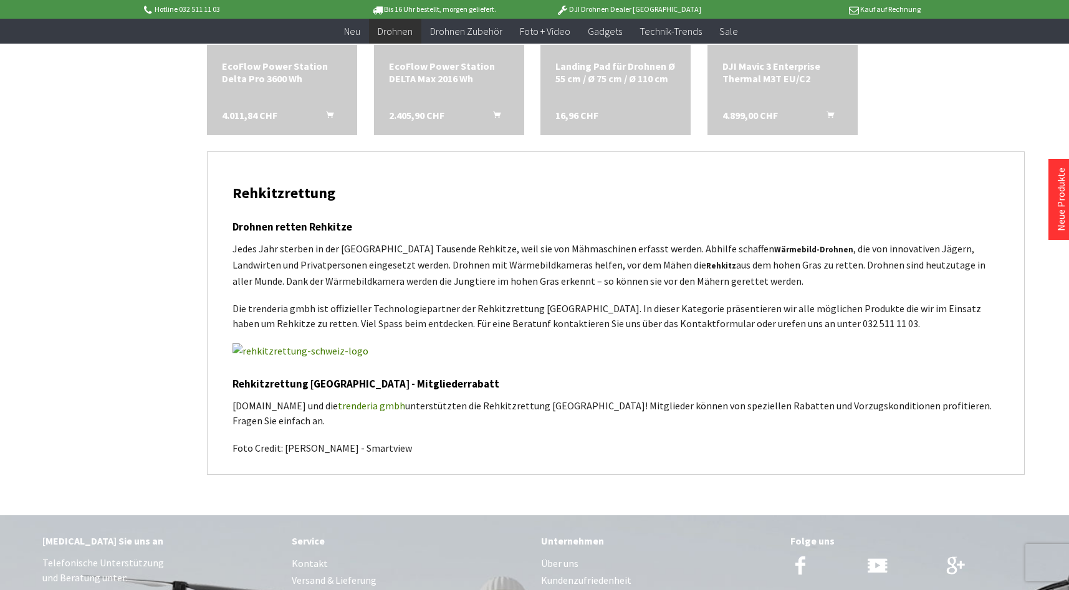
scroll to position [1496, 0]
